Goal: Information Seeking & Learning: Compare options

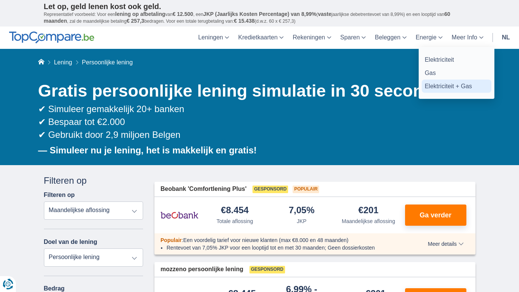
click at [435, 86] on link "Elektriciteit + Gas" at bounding box center [457, 86] width 70 height 13
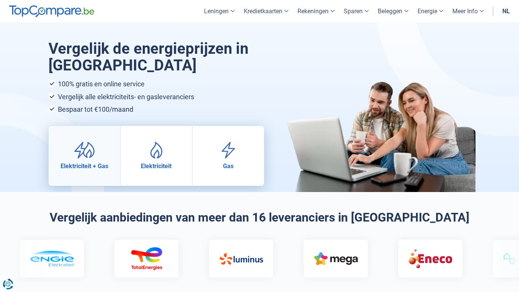
click at [104, 153] on link "Elektriciteit + Gas" at bounding box center [84, 155] width 71 height 59
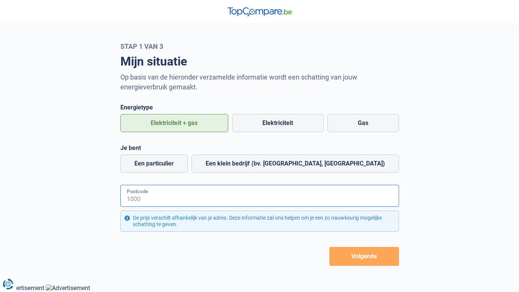
click at [143, 195] on input "Postcode" at bounding box center [259, 196] width 279 height 22
type input "3000"
click at [167, 161] on label "Een particulier" at bounding box center [153, 164] width 67 height 18
click at [167, 161] on input "Een particulier" at bounding box center [153, 164] width 67 height 18
radio input "true"
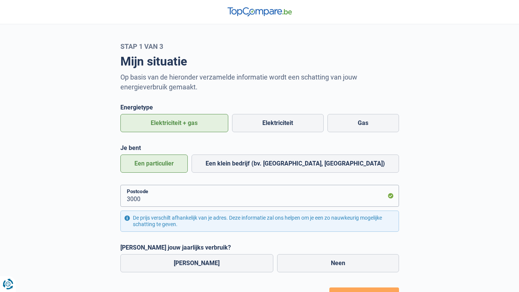
scroll to position [40, 0]
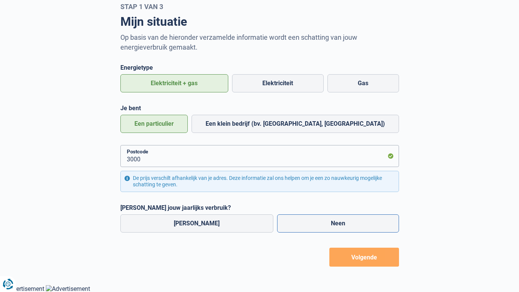
click at [334, 221] on label "Neen" at bounding box center [338, 223] width 122 height 18
click at [334, 221] on input "Neen" at bounding box center [338, 223] width 122 height 18
radio input "true"
radio input "false"
radio input "true"
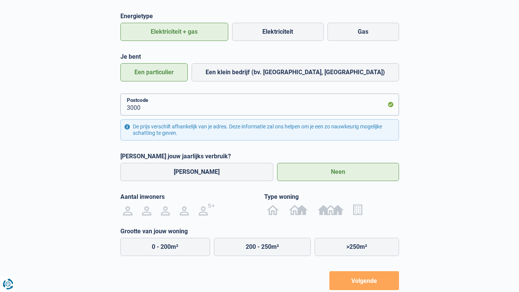
scroll to position [115, 0]
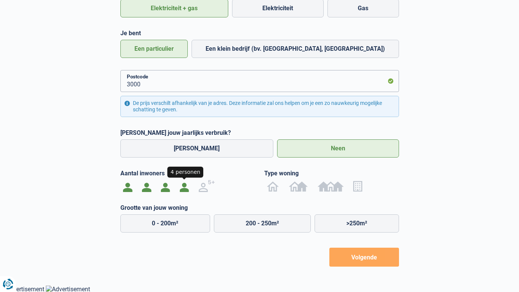
click at [183, 188] on img at bounding box center [184, 186] width 9 height 12
click at [183, 188] on input "radio" at bounding box center [184, 186] width 19 height 12
radio input "true"
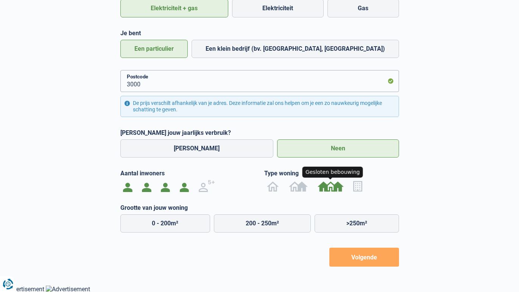
click at [333, 188] on img at bounding box center [331, 186] width 26 height 12
click at [333, 188] on input "radio" at bounding box center [331, 186] width 36 height 12
radio input "true"
click at [345, 223] on label ">200m²" at bounding box center [357, 223] width 84 height 18
click at [345, 223] on input ">200m²" at bounding box center [357, 223] width 84 height 18
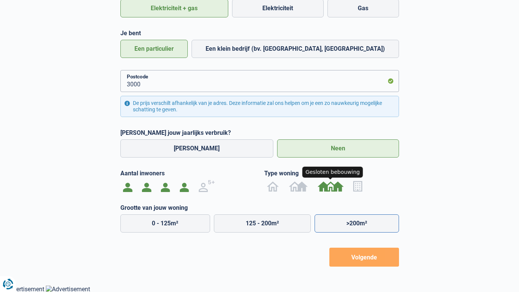
radio input "true"
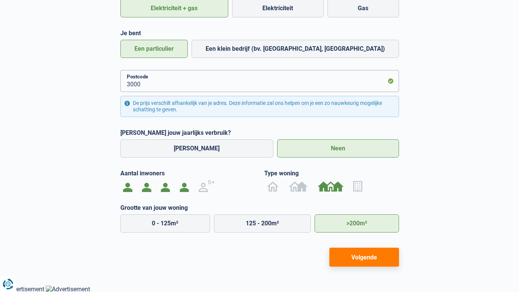
click at [355, 253] on button "Volgende" at bounding box center [365, 257] width 70 height 19
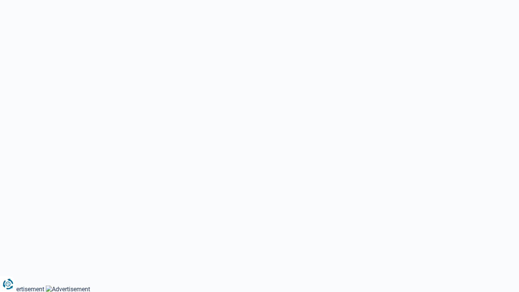
select select "Type meter"
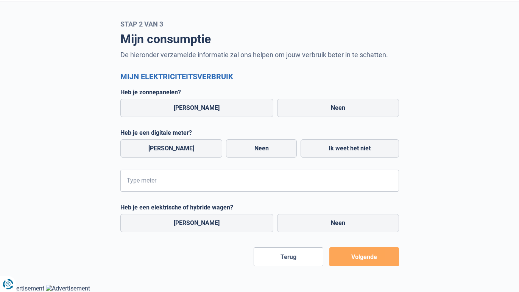
scroll to position [22, 0]
click at [307, 113] on label "Neen" at bounding box center [338, 108] width 122 height 18
click at [307, 113] on input "Neen" at bounding box center [338, 108] width 122 height 18
radio input "true"
radio input "false"
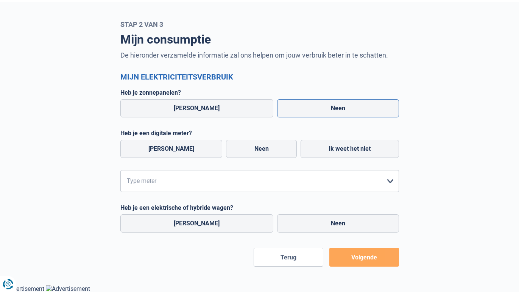
radio input "true"
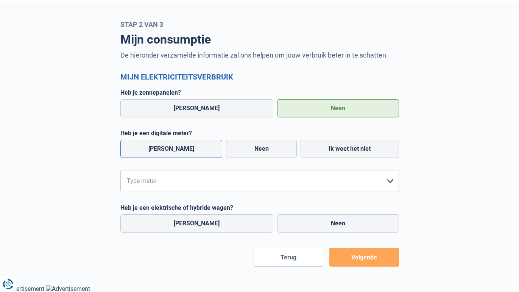
click at [170, 149] on label "[PERSON_NAME]" at bounding box center [171, 149] width 102 height 18
click at [170, 149] on input "[PERSON_NAME]" at bounding box center [171, 149] width 102 height 18
radio input "true"
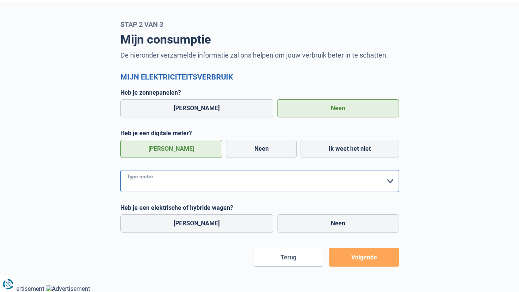
click at [175, 183] on select "form.selectOption Enkelvoudig Tweevoudig Enkelvoudig + uitsluitend nachttarief …" at bounding box center [259, 181] width 279 height 22
select select "day_night_bi_hourly"
click at [120, 170] on select "form.selectOption Enkelvoudig Tweevoudig Enkelvoudig + uitsluitend nachttarief …" at bounding box center [259, 181] width 279 height 22
click at [211, 223] on label "[PERSON_NAME]" at bounding box center [196, 223] width 153 height 18
click at [211, 223] on input "Ja" at bounding box center [196, 223] width 153 height 18
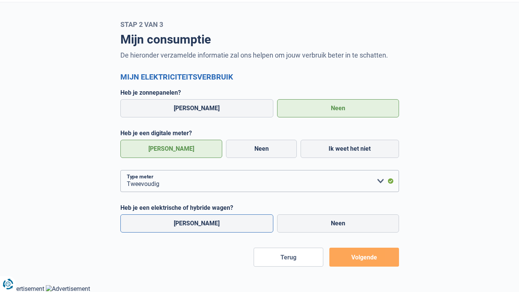
radio input "true"
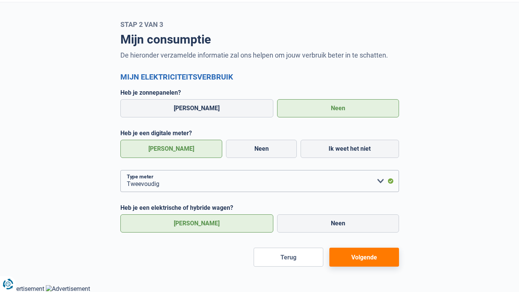
click at [361, 258] on button "Volgende" at bounding box center [365, 257] width 70 height 19
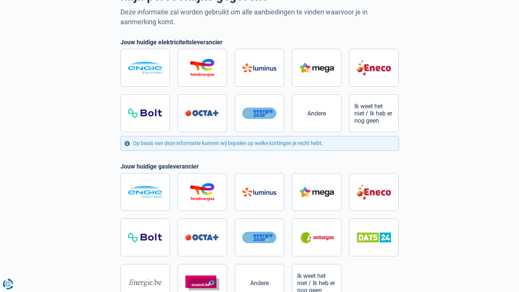
scroll to position [68, 0]
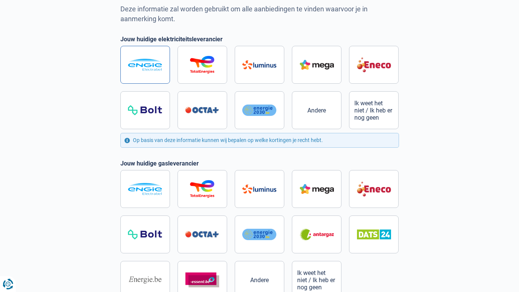
click at [148, 61] on img at bounding box center [145, 65] width 34 height 13
click at [148, 61] on input "radio" at bounding box center [259, 87] width 279 height 83
radio input "true"
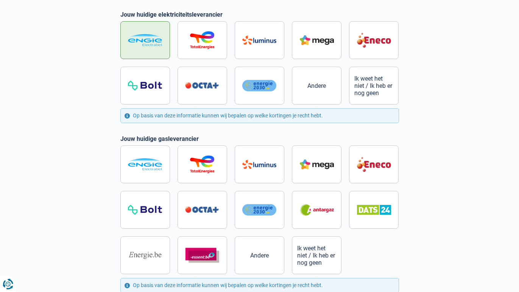
scroll to position [90, 0]
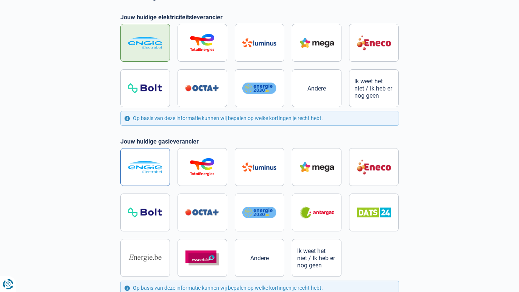
click at [140, 169] on img at bounding box center [145, 167] width 34 height 13
click at [140, 169] on input "radio" at bounding box center [259, 212] width 279 height 129
radio input "true"
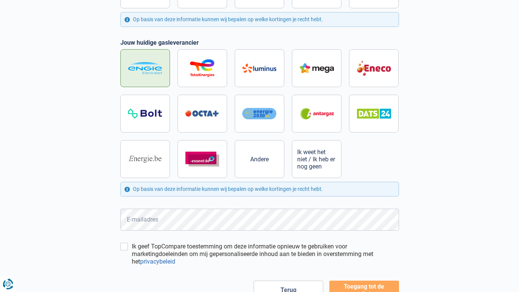
scroll to position [222, 0]
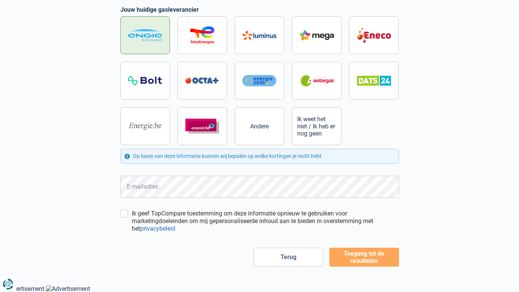
click at [361, 261] on button "Toegang tot de resultaten" at bounding box center [365, 257] width 70 height 19
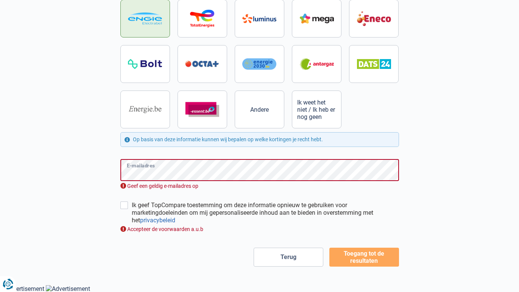
scroll to position [230, 0]
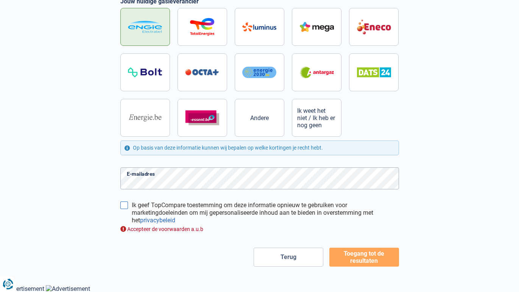
click at [128, 204] on input "Ik geef TopCompare toestemming om deze informatie opnieuw te gebruiken voor mar…" at bounding box center [124, 206] width 8 height 8
checkbox input "true"
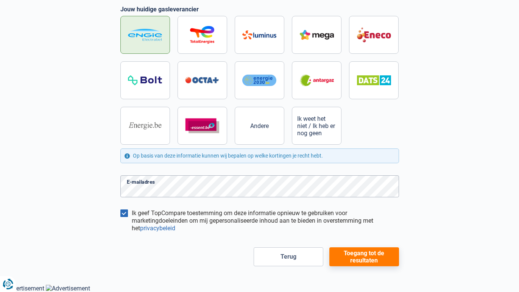
scroll to position [222, 0]
click at [354, 252] on button "Toegang tot de resultaten" at bounding box center [365, 257] width 70 height 19
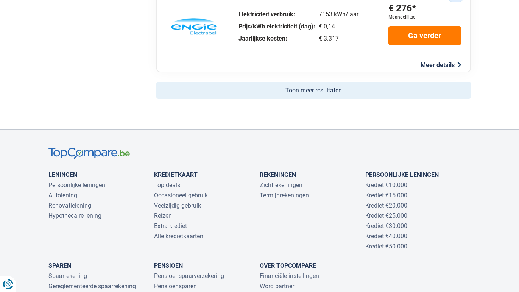
scroll to position [544, 0]
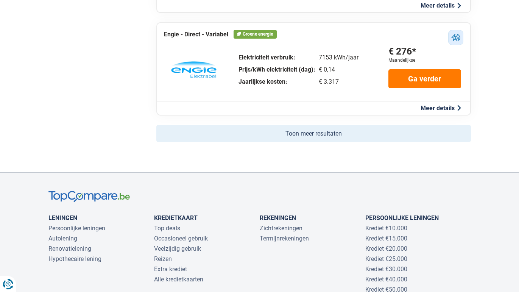
click at [390, 131] on button "Toon meer resultaten" at bounding box center [313, 133] width 315 height 17
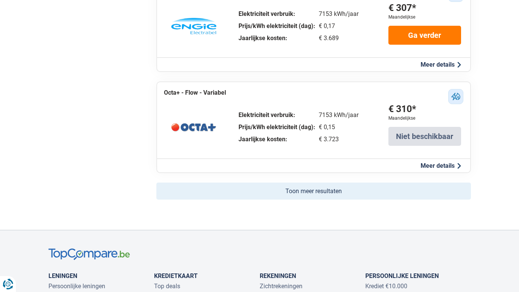
scroll to position [1513, 0]
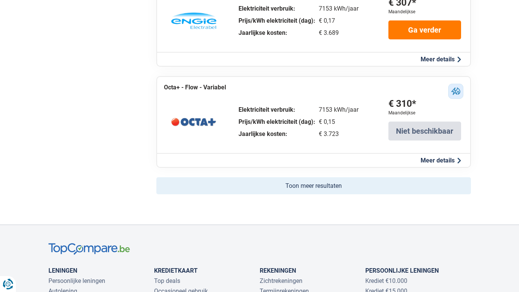
click at [333, 187] on button "Toon meer resultaten" at bounding box center [313, 185] width 315 height 17
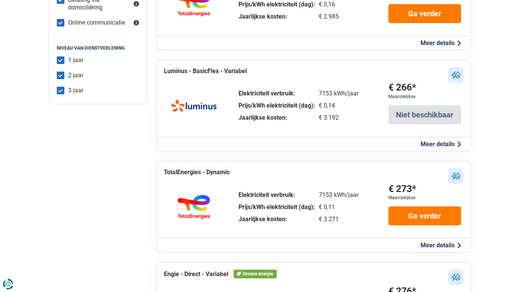
scroll to position [0, 0]
